Goal: Information Seeking & Learning: Learn about a topic

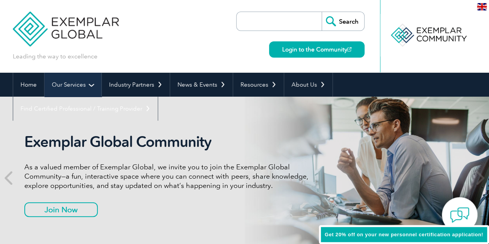
click at [92, 89] on link "Our Services" at bounding box center [72, 85] width 57 height 24
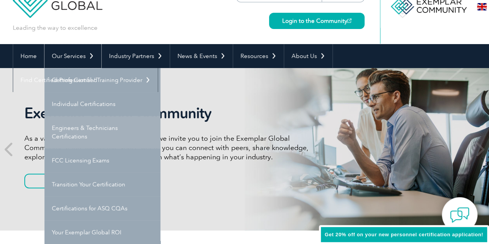
scroll to position [77, 0]
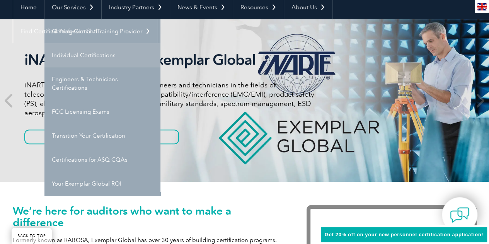
click at [69, 62] on link "Individual Certifications" at bounding box center [102, 55] width 116 height 24
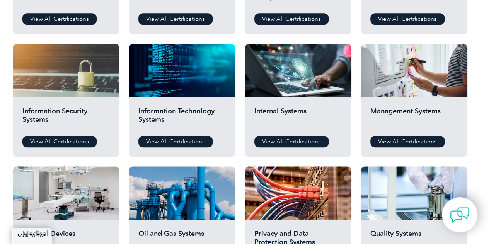
scroll to position [387, 0]
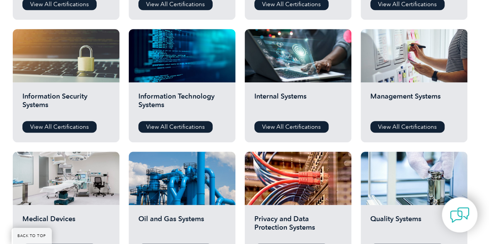
click at [423, 120] on div "Management Systems View All Certifications" at bounding box center [414, 112] width 107 height 60
click at [423, 124] on link "View All Certifications" at bounding box center [407, 127] width 74 height 12
click at [420, 125] on link "View All Certifications" at bounding box center [407, 127] width 74 height 12
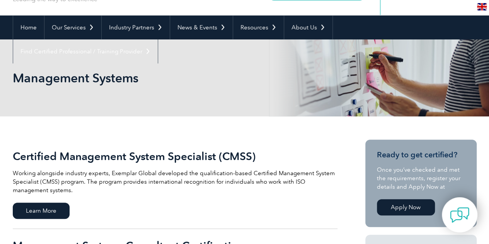
scroll to position [193, 0]
